Goal: Navigation & Orientation: Go to known website

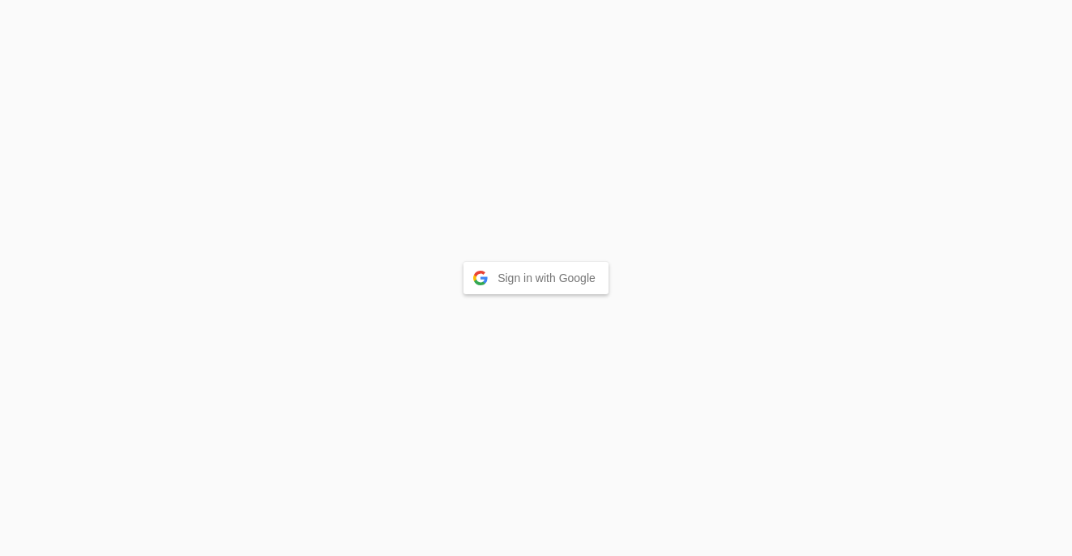
click at [566, 279] on button "Sign in with Google" at bounding box center [536, 278] width 145 height 32
